Goal: Check status: Check status

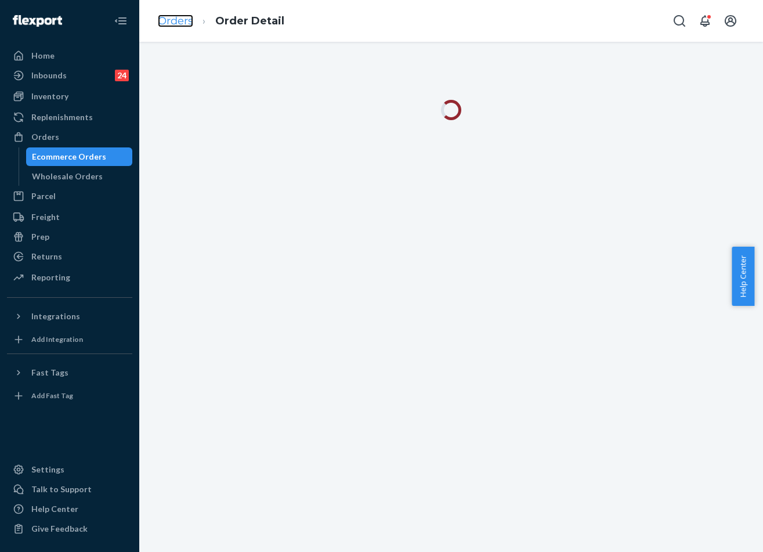
click at [181, 19] on link "Orders" at bounding box center [175, 21] width 35 height 13
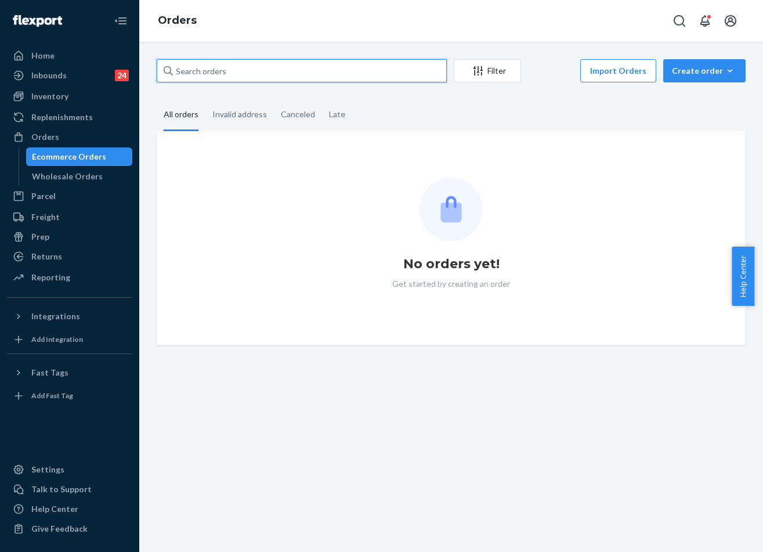
click at [299, 73] on input "text" at bounding box center [302, 70] width 290 height 23
paste input "255289876"
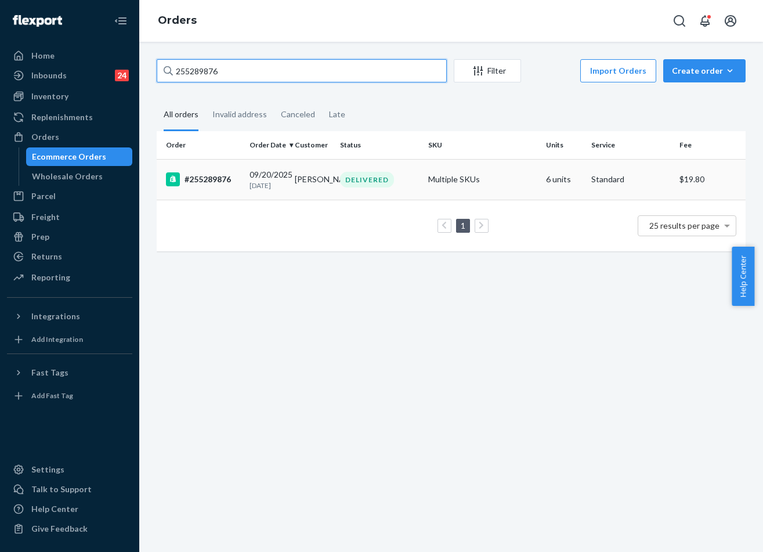
type input "255289876"
click at [356, 183] on div "DELIVERED" at bounding box center [367, 180] width 54 height 16
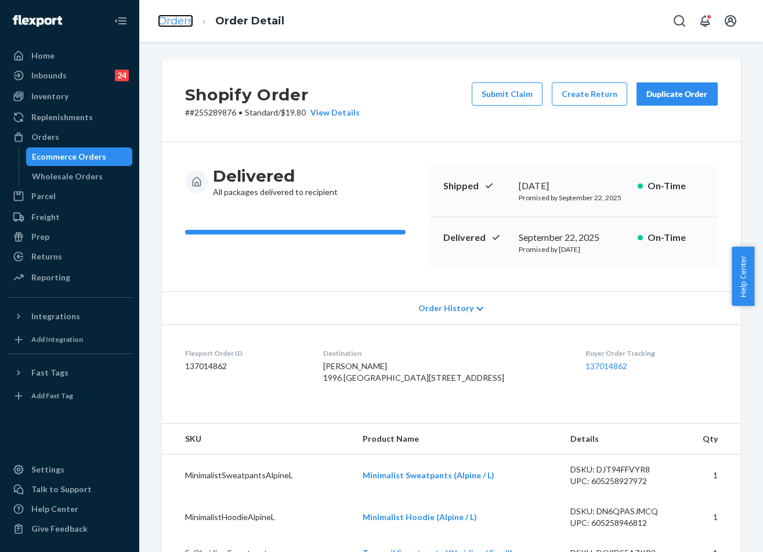
click at [178, 24] on link "Orders" at bounding box center [175, 21] width 35 height 13
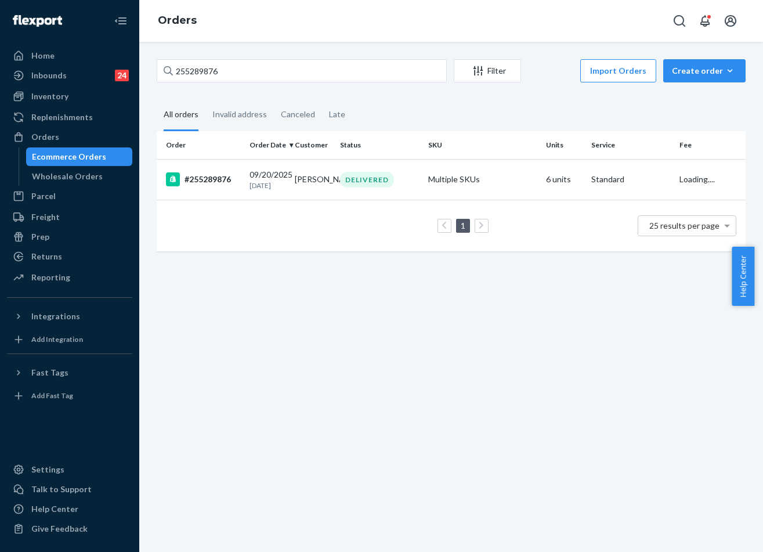
click at [272, 88] on div "255289876 Filter Import Orders Create order Ecommerce order Removal order All o…" at bounding box center [451, 161] width 606 height 204
click at [272, 83] on div "255289876 Filter Import Orders Create order Ecommerce order Removal order" at bounding box center [451, 72] width 589 height 26
click at [278, 75] on input "255289876" at bounding box center [302, 70] width 290 height 23
paste input "21355"
type input "255221355"
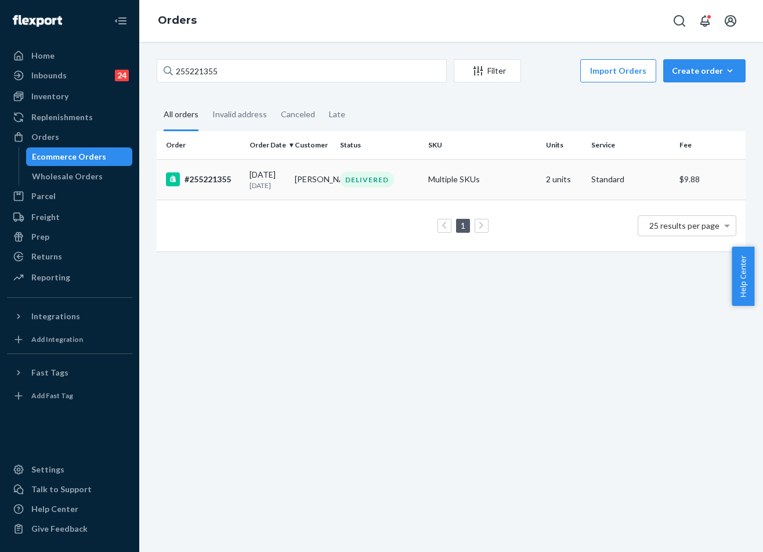
click at [353, 184] on div "DELIVERED" at bounding box center [367, 180] width 54 height 16
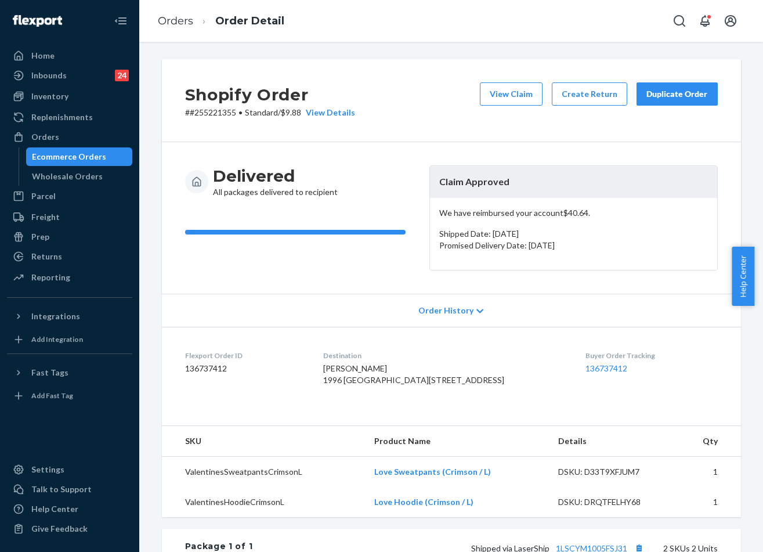
click at [356, 292] on div "Delivered All packages delivered to recipient Claim Approved We have reimbursed…" at bounding box center [451, 217] width 579 height 151
click at [683, 98] on div "Duplicate Order" at bounding box center [676, 94] width 61 height 12
